Goal: Book appointment/travel/reservation

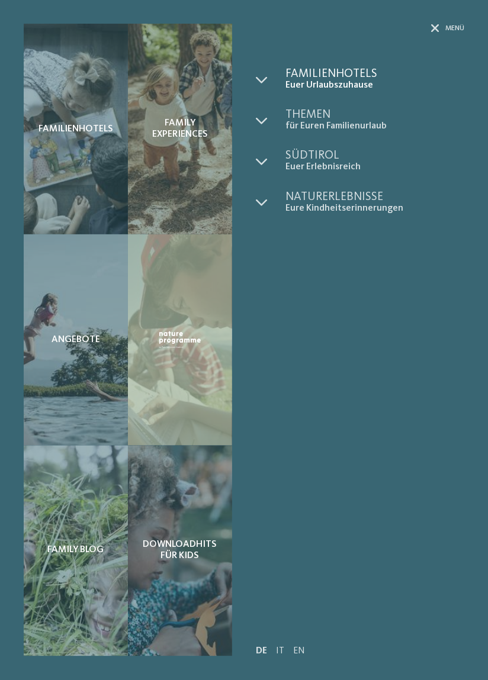
click at [286, 83] on span "Euer Urlaubszuhause" at bounding box center [374, 85] width 179 height 11
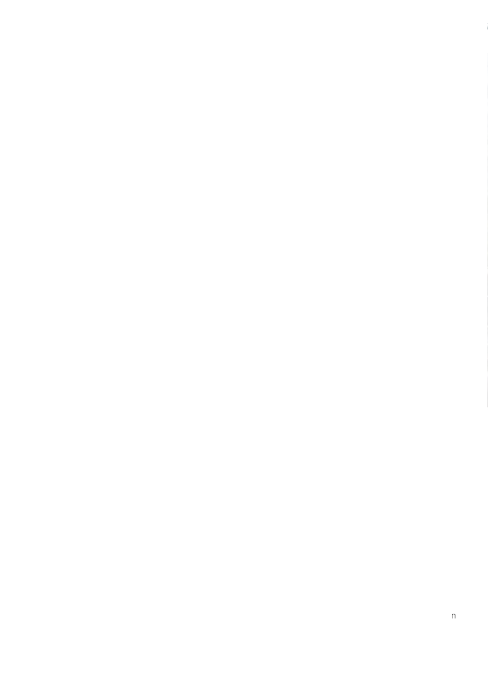
click at [77, 356] on div "Anreise" at bounding box center [47, 345] width 64 height 21
click at [184, 404] on icon at bounding box center [187, 405] width 8 height 8
click at [185, 405] on icon at bounding box center [187, 405] width 8 height 8
click at [183, 402] on icon at bounding box center [187, 405] width 8 height 8
click at [184, 403] on icon at bounding box center [187, 405] width 8 height 8
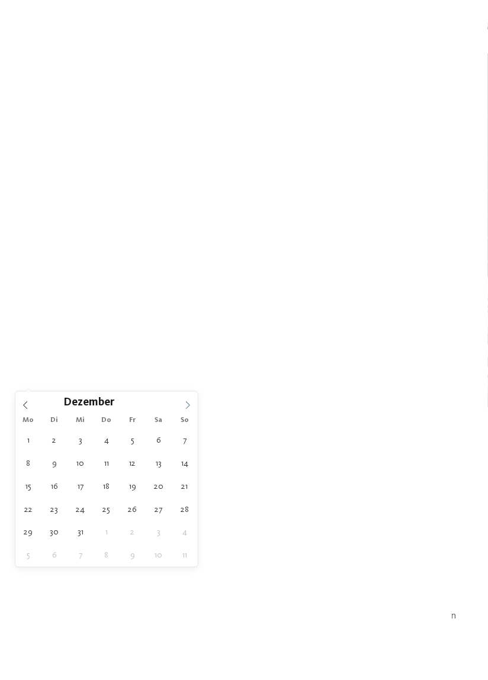
click at [184, 403] on icon at bounding box center [187, 405] width 8 height 8
type input "****"
click at [183, 403] on icon at bounding box center [187, 405] width 8 height 8
click at [183, 404] on icon at bounding box center [187, 405] width 8 height 8
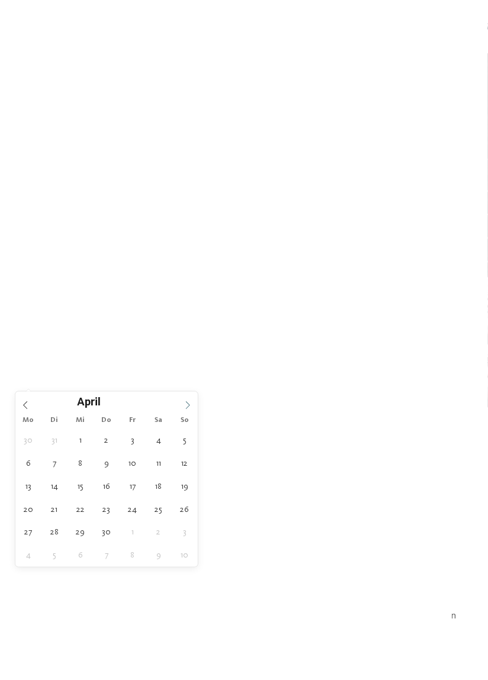
click at [182, 404] on span at bounding box center [188, 402] width 20 height 20
click at [183, 402] on icon at bounding box center [187, 405] width 8 height 8
click at [183, 404] on span at bounding box center [188, 402] width 20 height 20
click at [187, 398] on span at bounding box center [188, 402] width 20 height 20
type div "[DATE]"
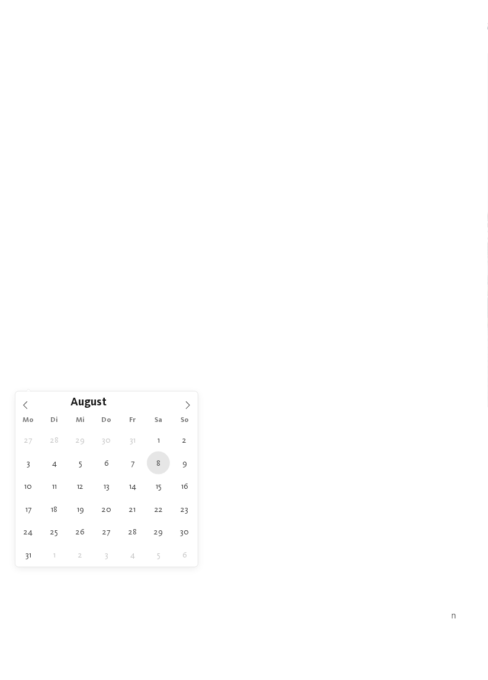
type input "****"
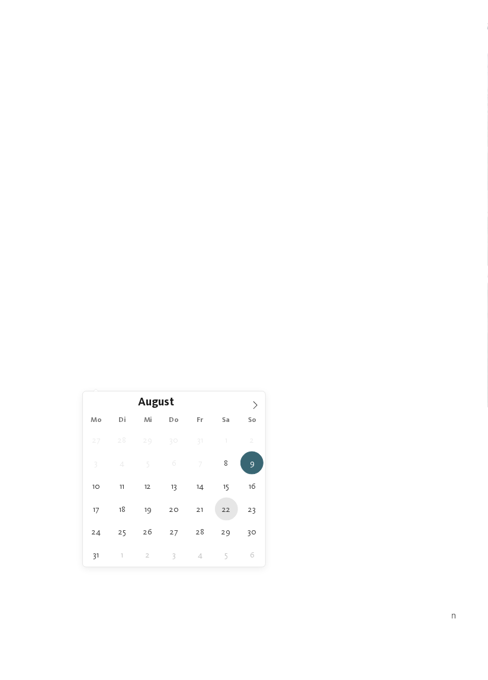
type div "[DATE]"
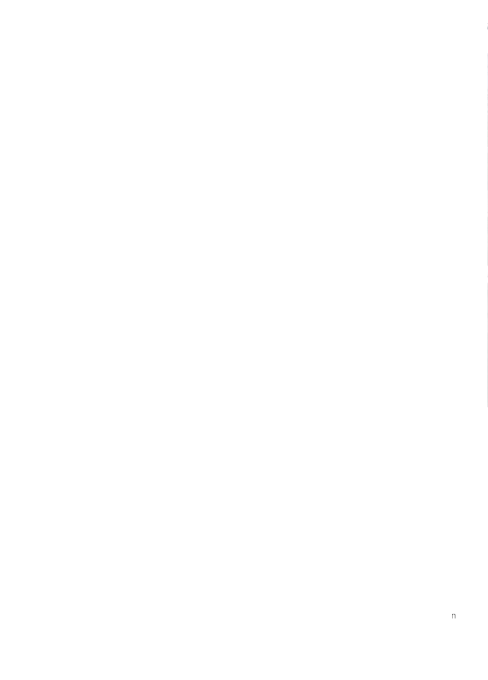
click at [280, 350] on div "Meine Wünsche" at bounding box center [255, 345] width 52 height 9
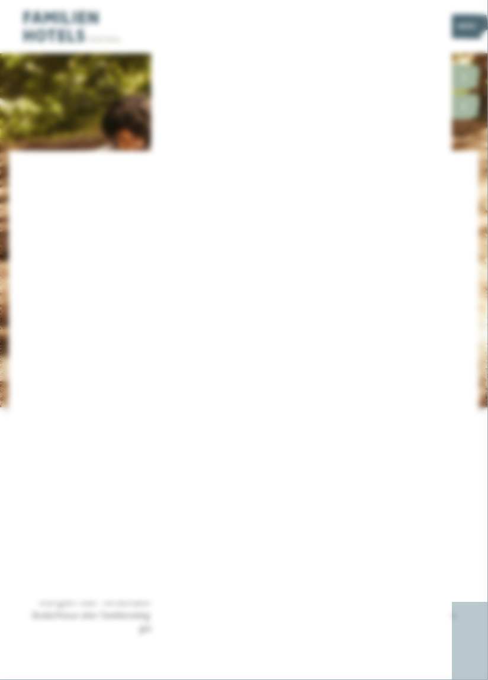
click at [434, 89] on icon at bounding box center [433, 88] width 25 height 21
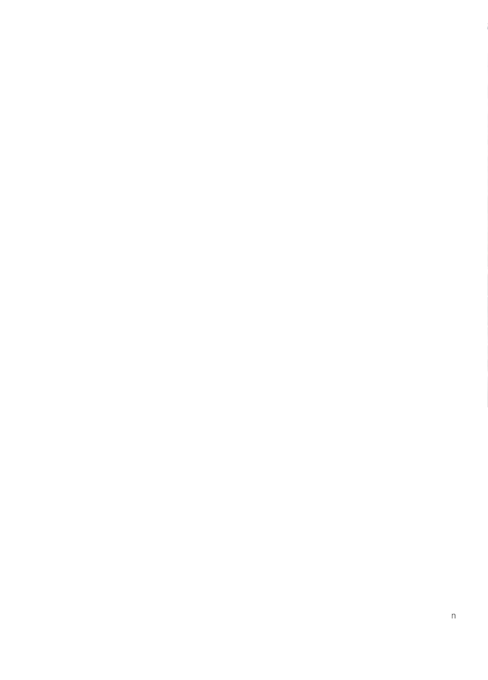
click at [451, 356] on link "Hotel finden" at bounding box center [440, 345] width 64 height 21
click at [428, 408] on h4 "****ˢ Garberhof Dolomit Family" at bounding box center [357, 415] width 191 height 15
click at [469, 452] on icon at bounding box center [464, 465] width 33 height 27
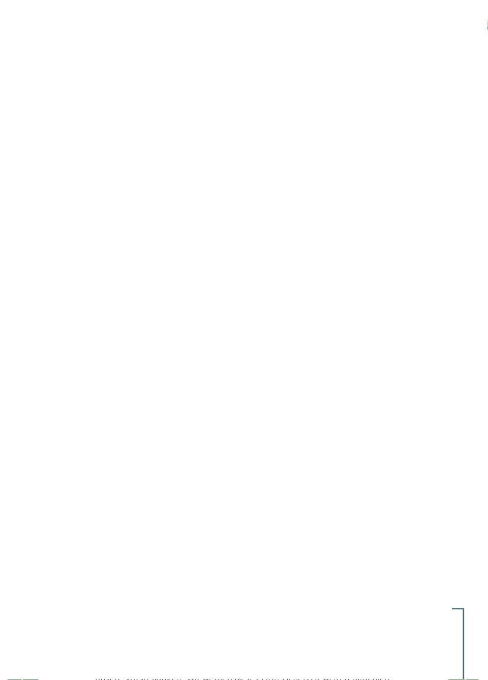
click at [470, 452] on icon at bounding box center [464, 465] width 33 height 27
click at [467, 452] on icon at bounding box center [464, 465] width 33 height 27
click at [469, 452] on icon at bounding box center [464, 465] width 33 height 27
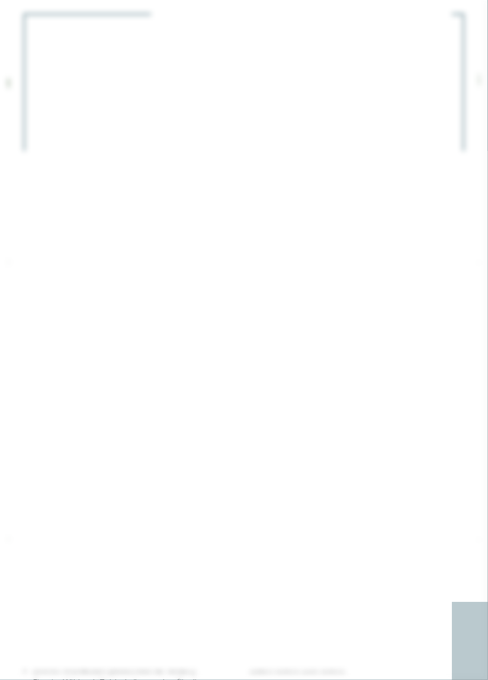
click at [465, 238] on icon at bounding box center [463, 228] width 25 height 21
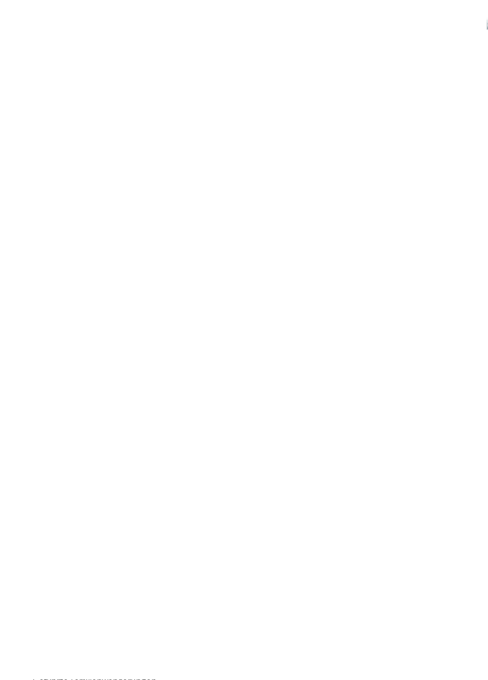
scroll to position [2038, 0]
click at [468, 209] on icon at bounding box center [462, 222] width 33 height 27
click at [309, 257] on span "Wasserwaldile" at bounding box center [294, 262] width 65 height 11
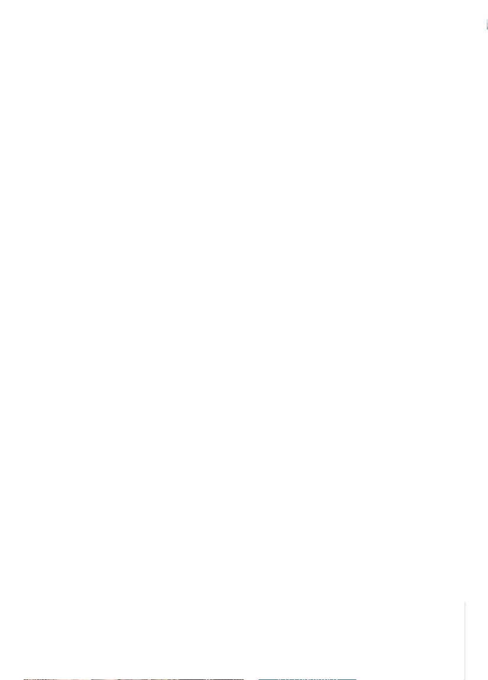
click at [408, 83] on button "Close" at bounding box center [405, 97] width 28 height 28
